Goal: Task Accomplishment & Management: Use online tool/utility

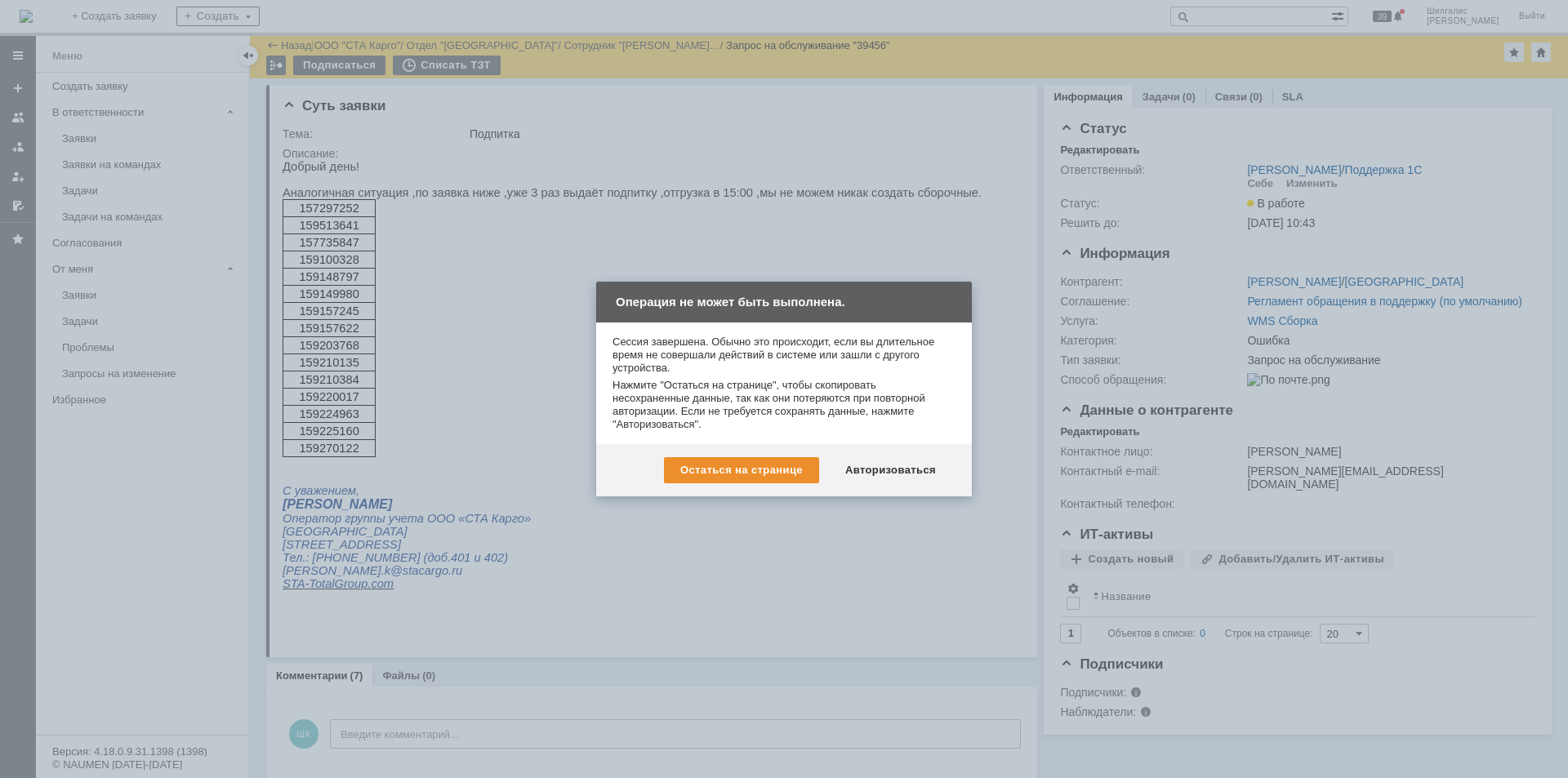
scroll to position [1062, 0]
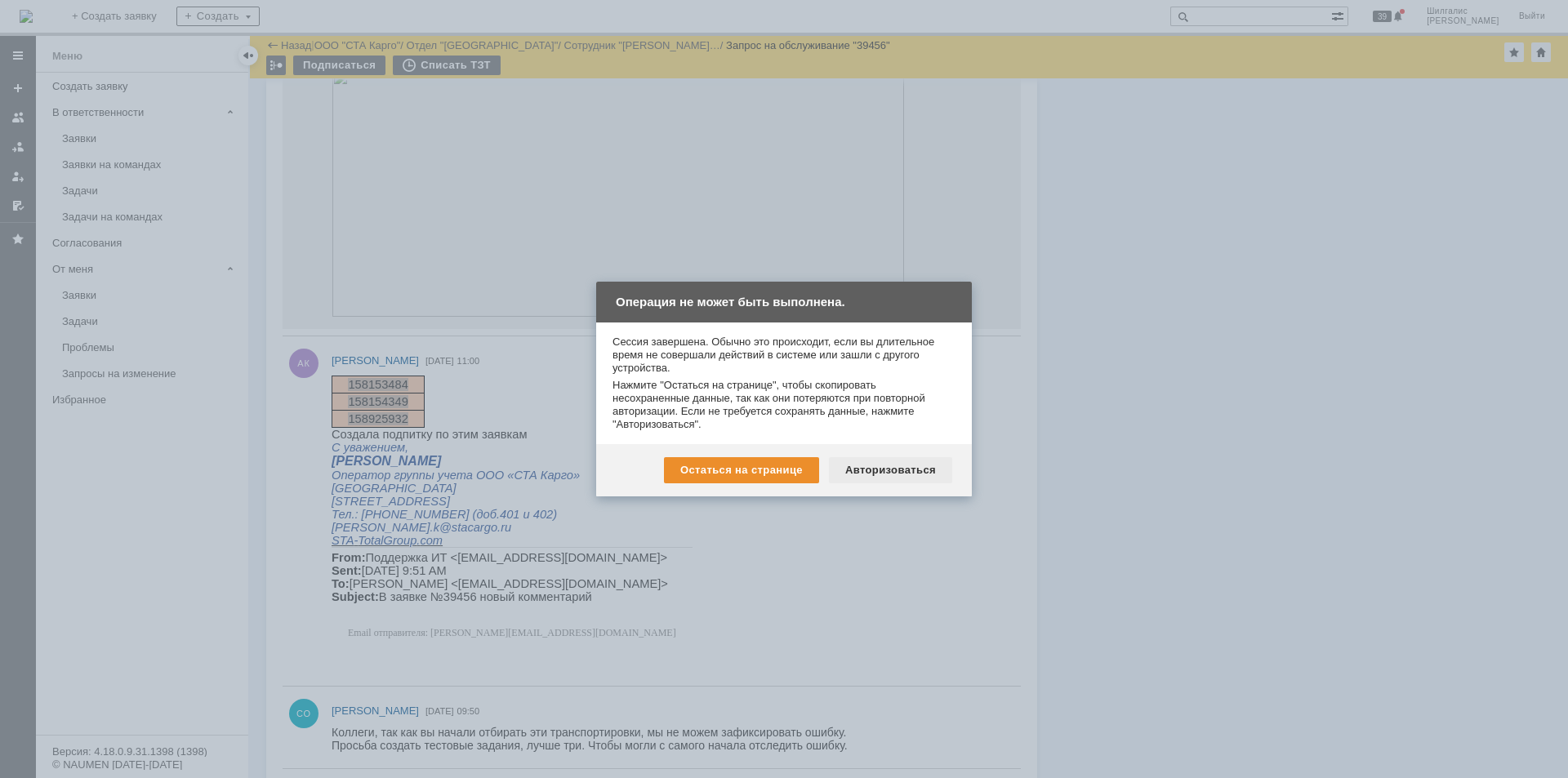
click at [888, 472] on div "Авторизоваться" at bounding box center [891, 470] width 123 height 26
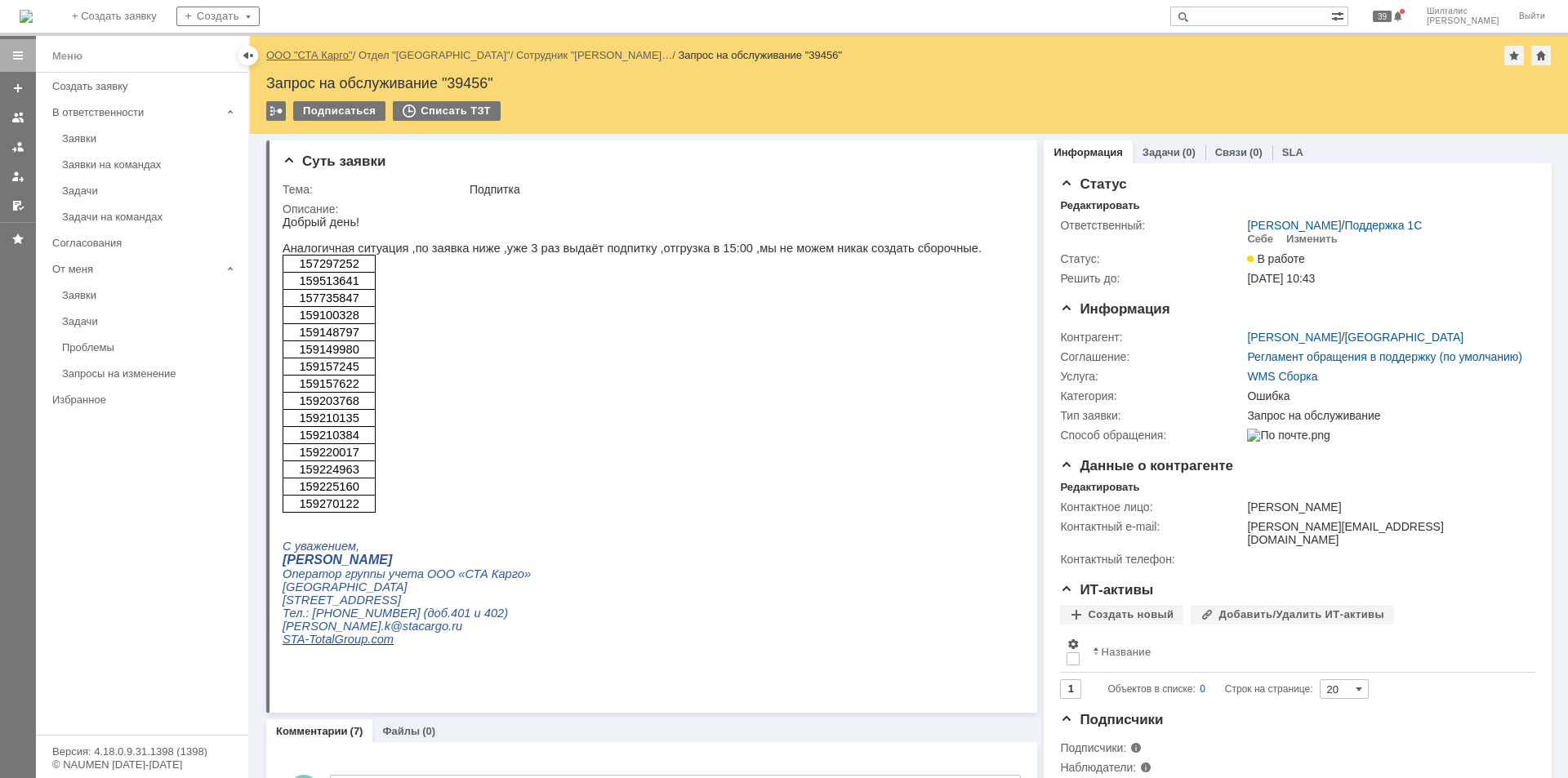
click at [294, 54] on link "ООО "СТА Карго"" at bounding box center [309, 55] width 87 height 12
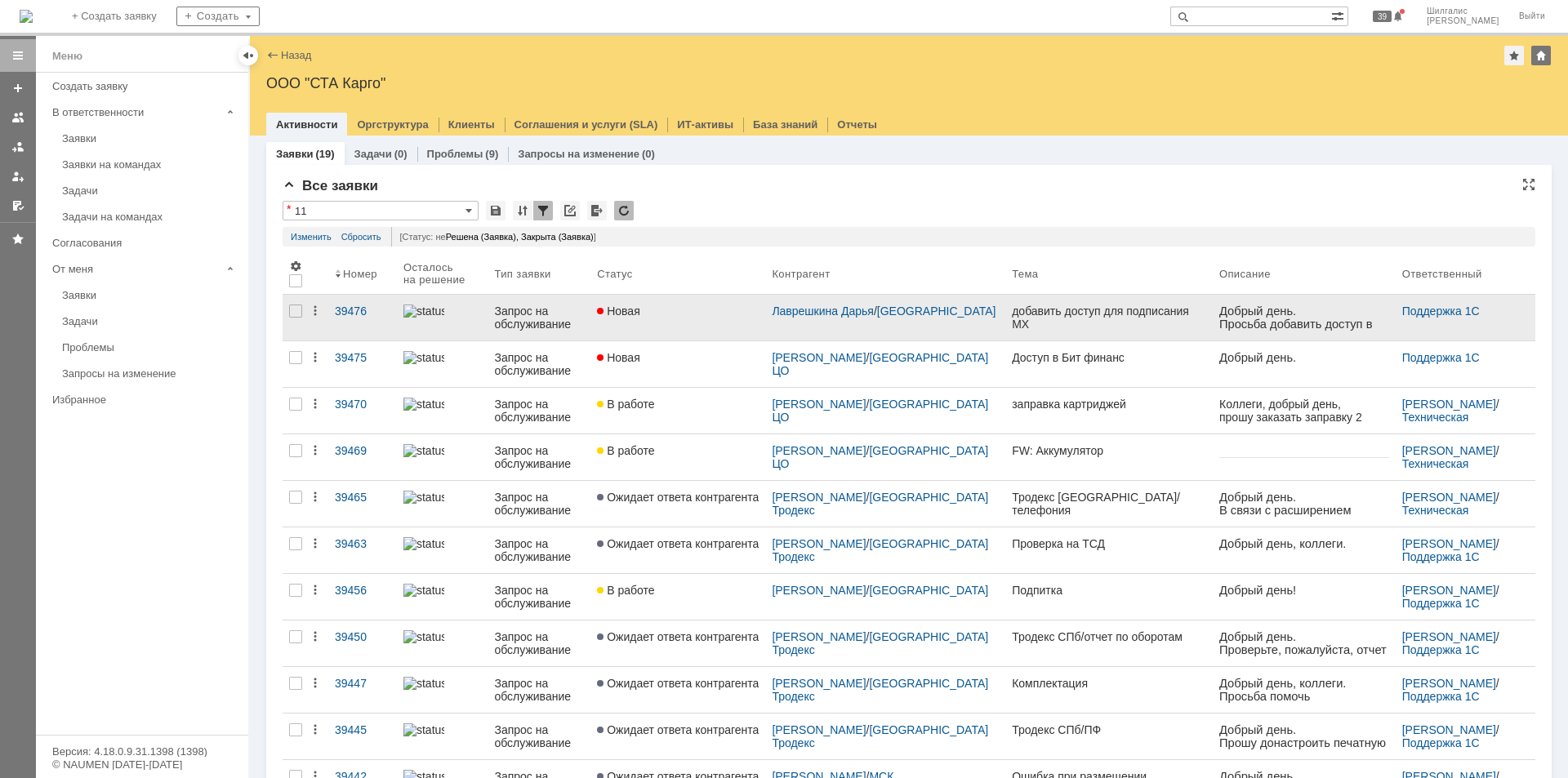
click at [701, 313] on div "Новая" at bounding box center [677, 310] width 162 height 13
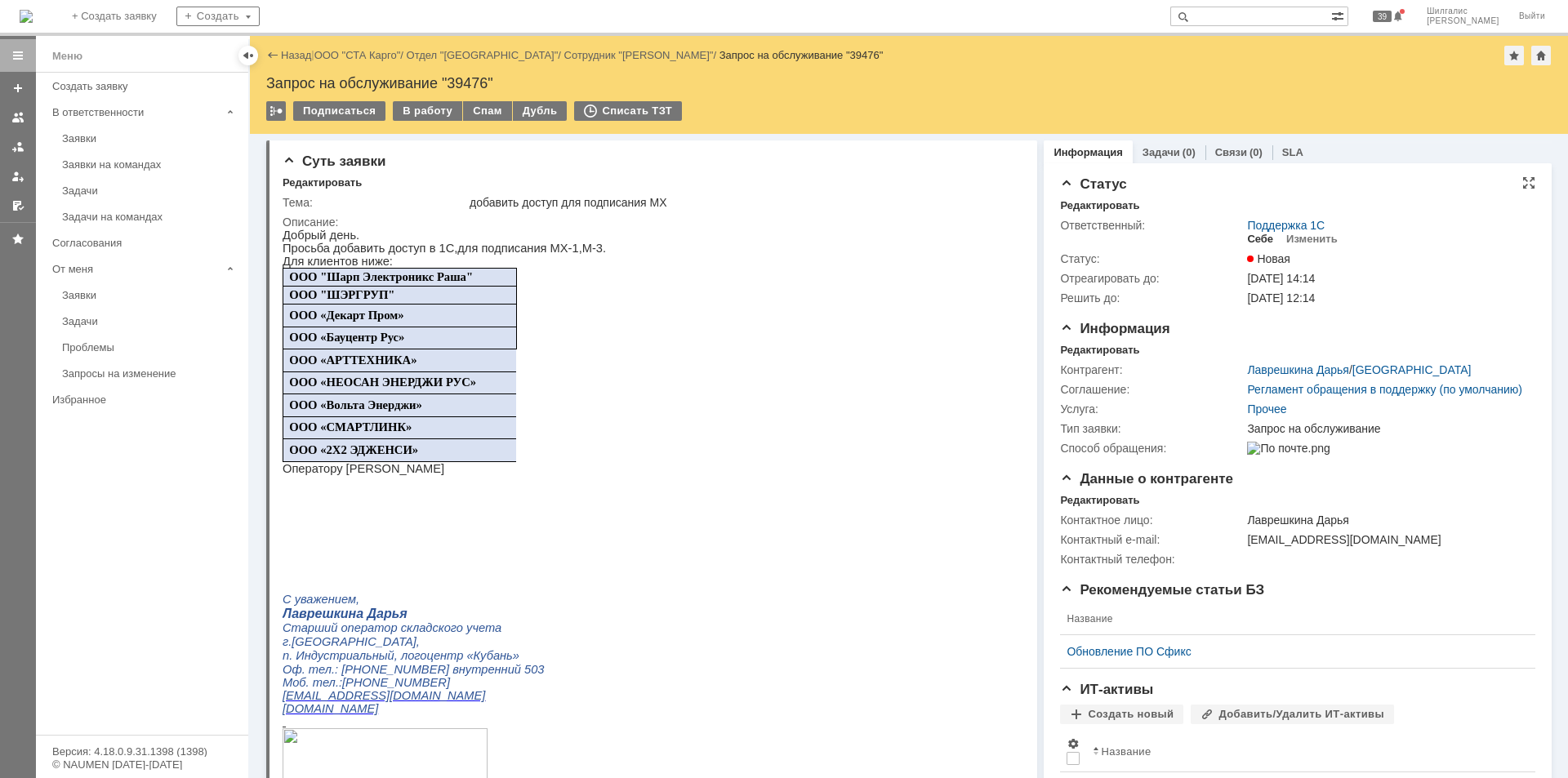
click at [1253, 240] on div "Себе" at bounding box center [1260, 239] width 26 height 13
click at [422, 112] on div "В работу" at bounding box center [427, 111] width 70 height 20
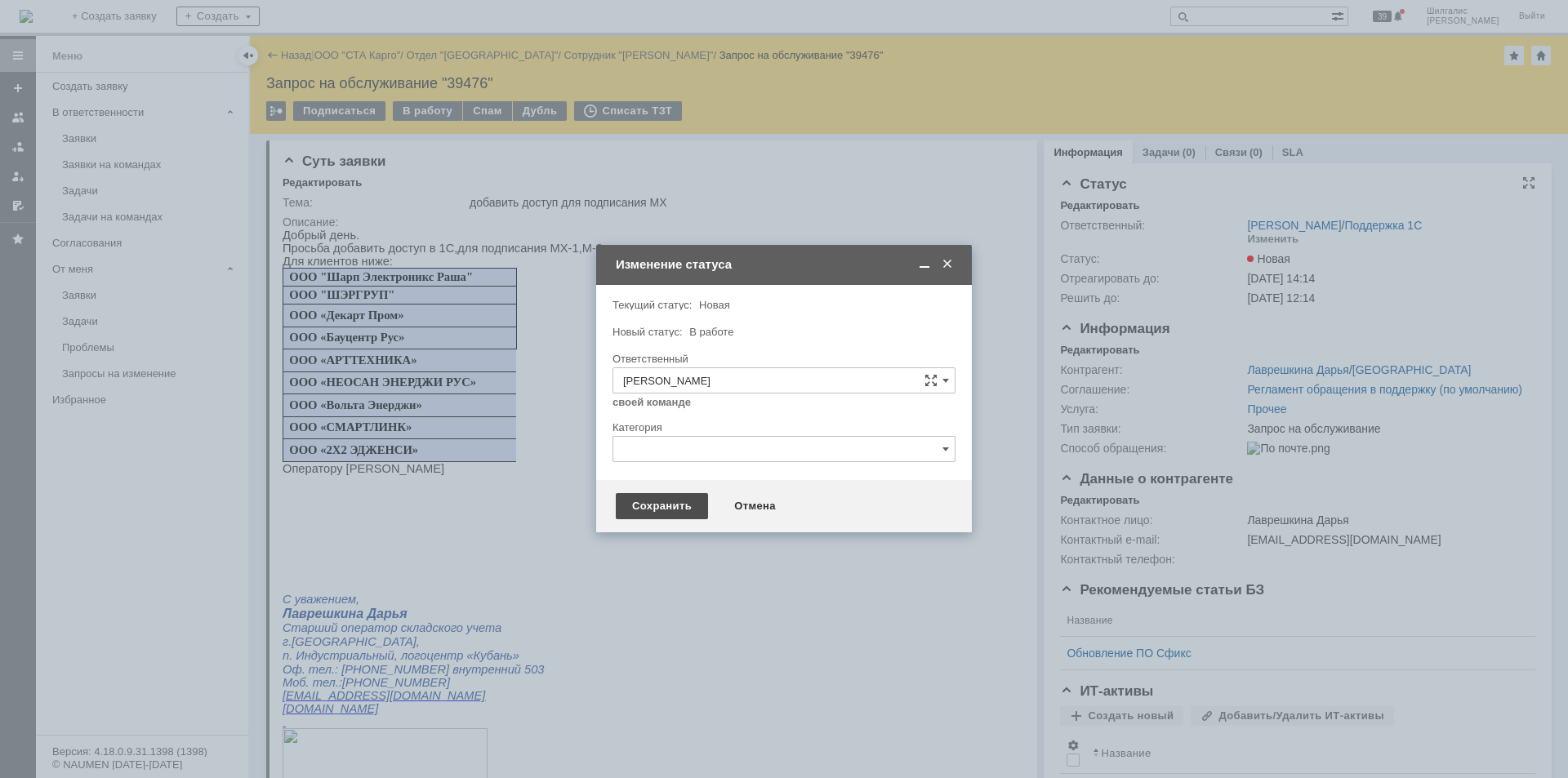
click at [676, 512] on div "Сохранить" at bounding box center [661, 506] width 92 height 26
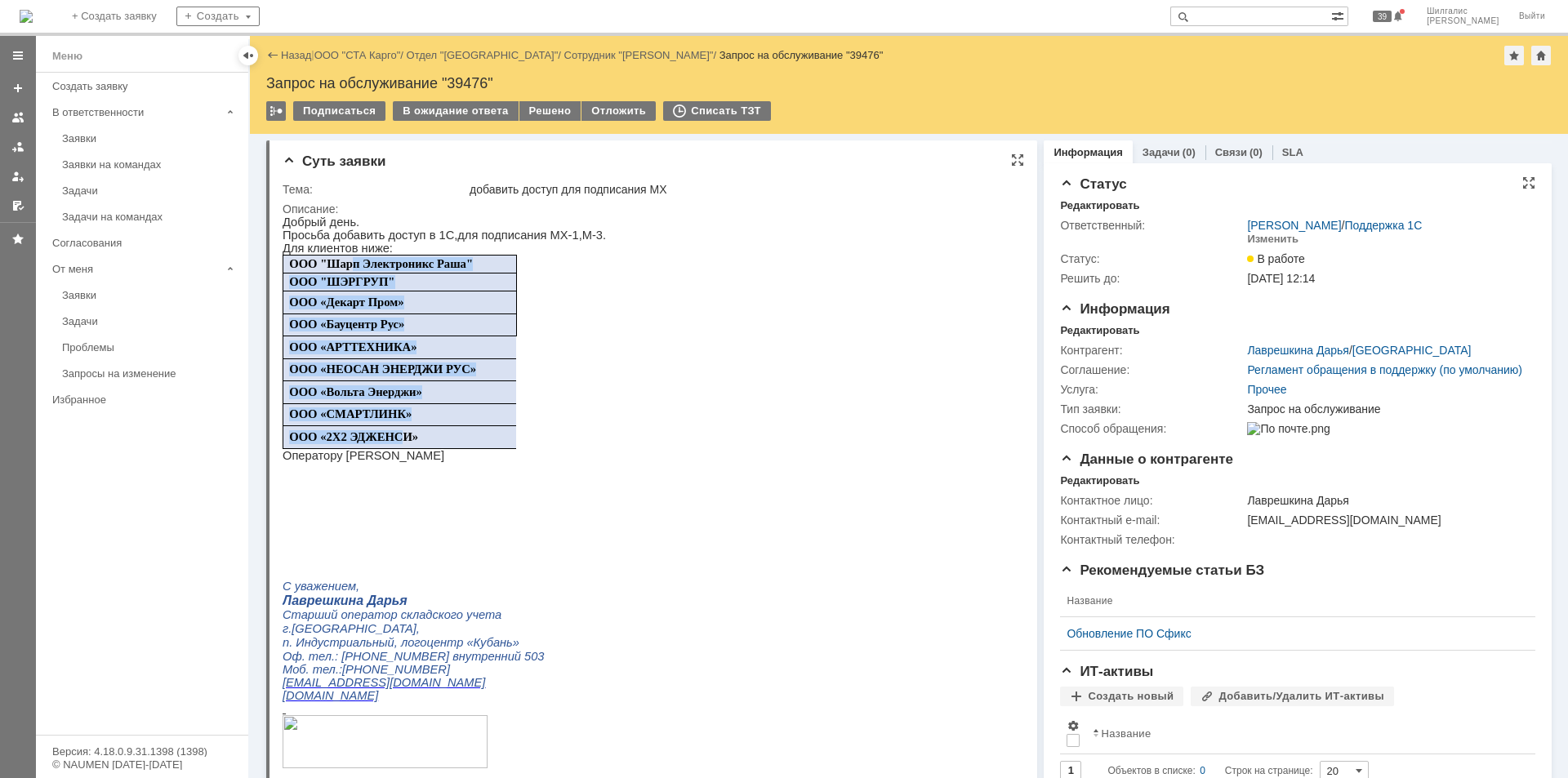
drag, startPoint x: 356, startPoint y: 265, endPoint x: 404, endPoint y: 442, distance: 183.4
click at [404, 442] on tbody "ООО "Шарп Электроникс Раша" ООО "ШЭРГРУП" ООО «Декарт Пром» ООО «Бауцентр Рус» …" at bounding box center [401, 352] width 234 height 194
